Goal: Task Accomplishment & Management: Use online tool/utility

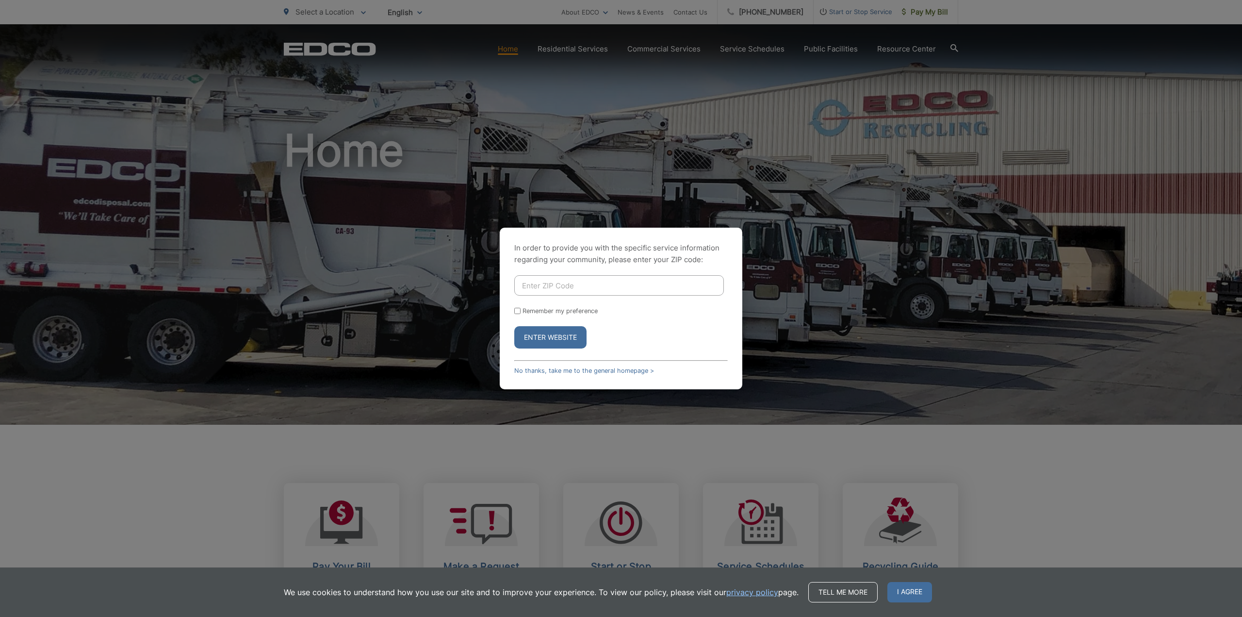
click at [553, 285] on input "Enter ZIP Code" at bounding box center [619, 285] width 210 height 20
type input "92118"
click at [562, 309] on label "Remember my preference" at bounding box center [560, 310] width 75 height 7
click at [521, 309] on input "Remember my preference" at bounding box center [517, 311] width 6 height 6
checkbox input "true"
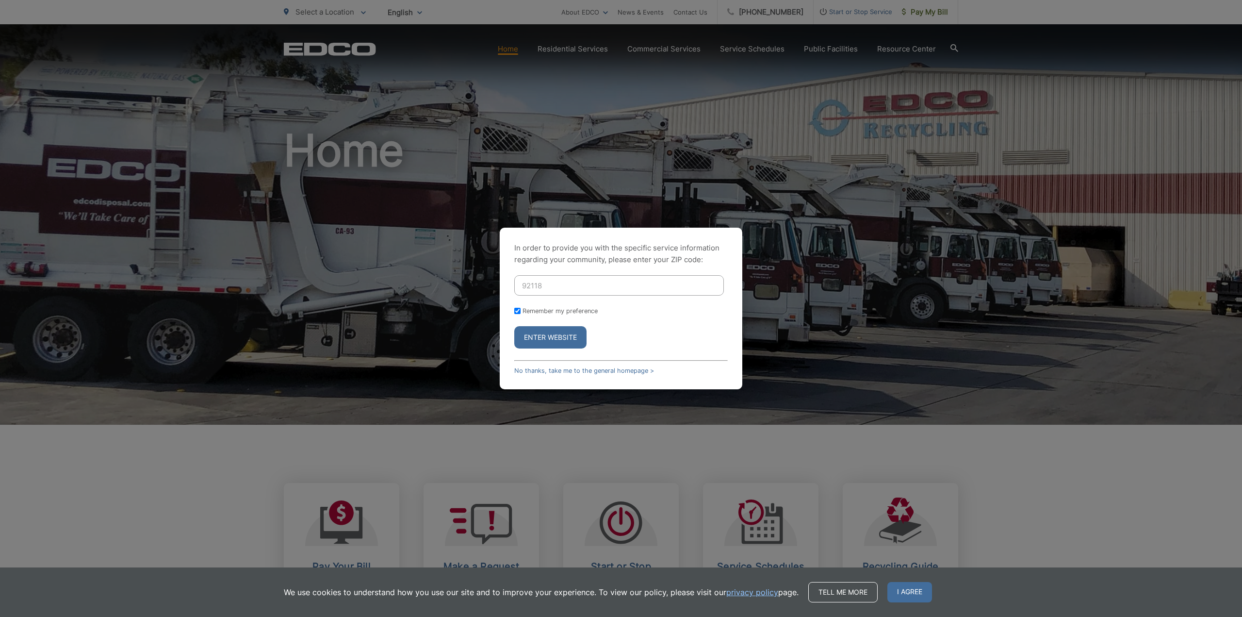
click at [553, 331] on button "Enter Website" at bounding box center [550, 337] width 72 height 22
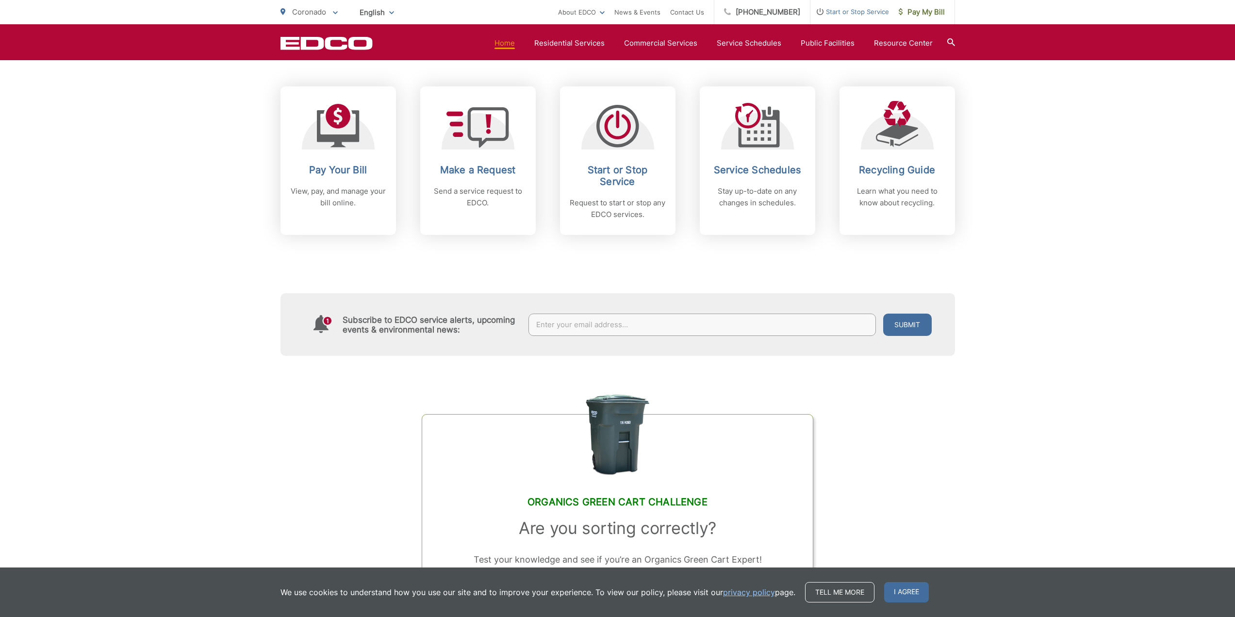
scroll to position [388, 0]
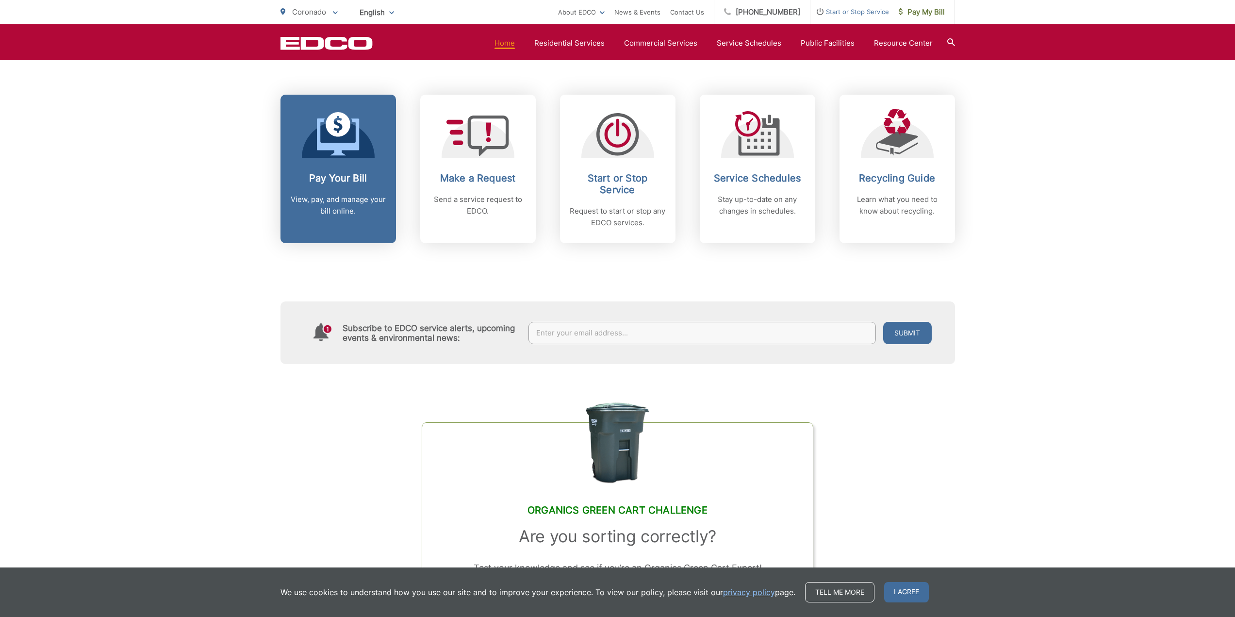
click at [365, 176] on h2 "Pay Your Bill" at bounding box center [338, 178] width 96 height 12
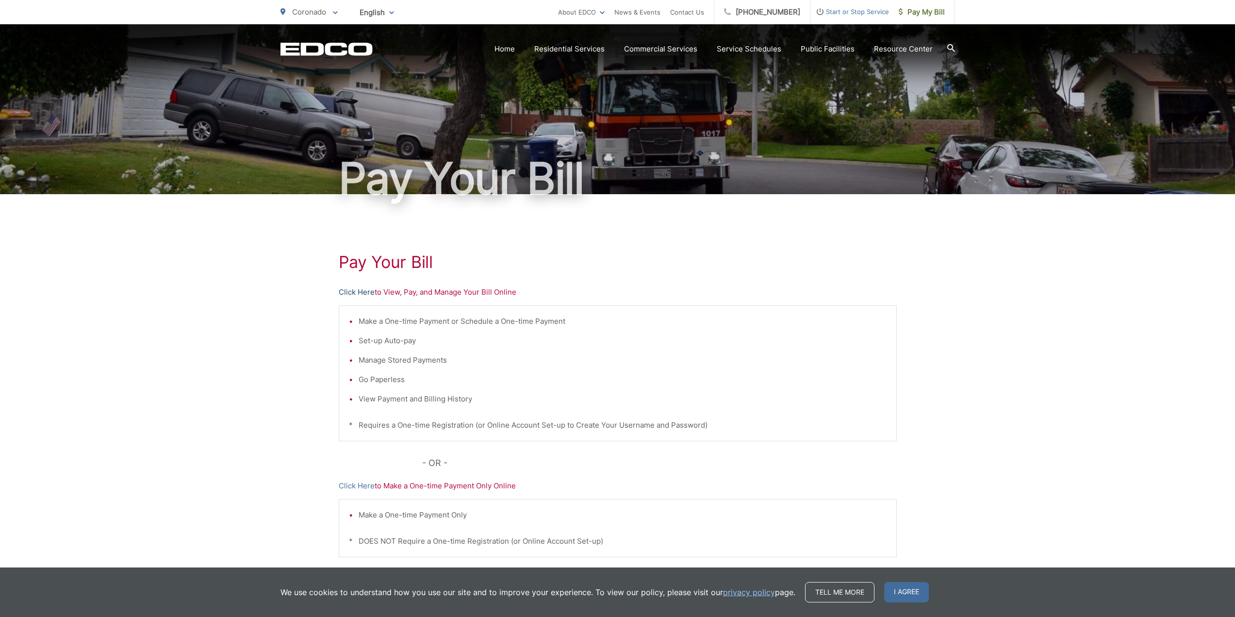
click at [346, 292] on link "Click Here" at bounding box center [357, 292] width 36 height 12
